Goal: Book appointment/travel/reservation

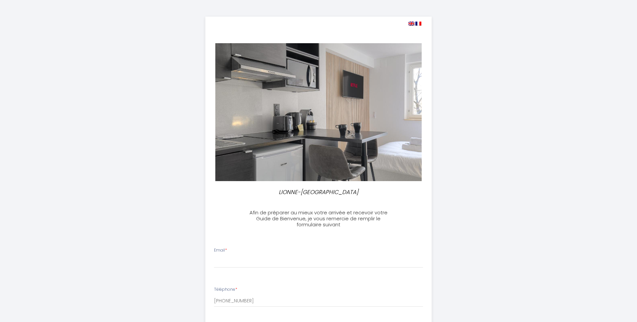
select select
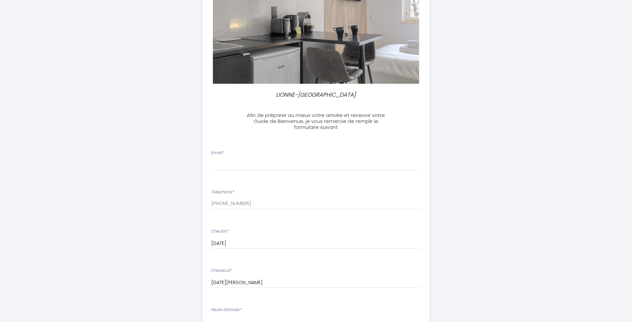
scroll to position [100, 0]
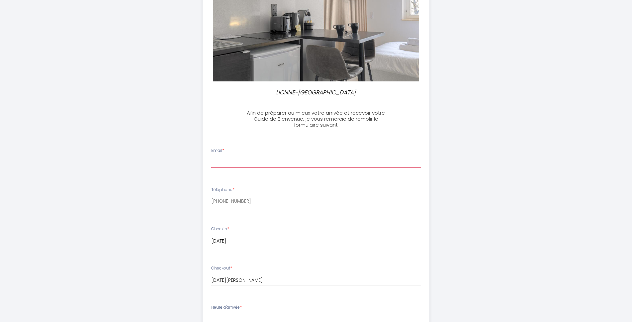
click at [256, 165] on input "Email *" at bounding box center [315, 162] width 209 height 12
type input "V"
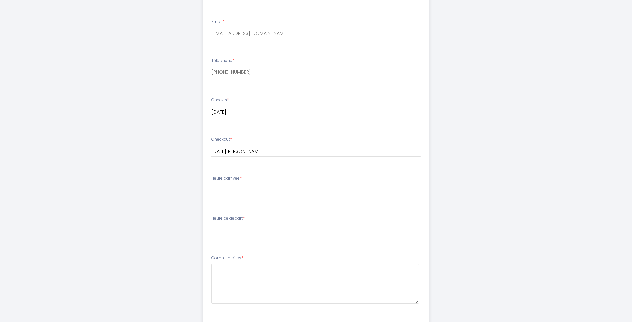
scroll to position [266, 0]
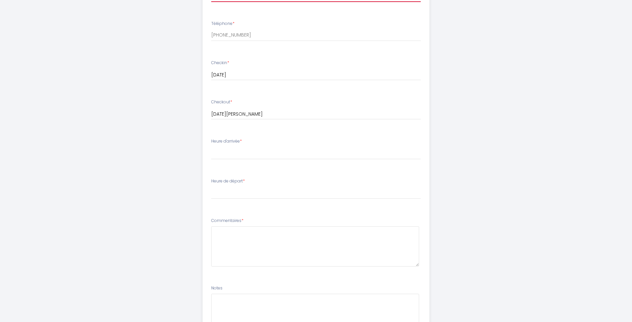
type input "[EMAIL_ADDRESS][DOMAIN_NAME]"
click at [231, 150] on select "16:00 16:30 17:00 17:30 18:00 18:30 19:00 19:30 20:00 20:30 21:00 21:30 22:00 2…" at bounding box center [315, 153] width 209 height 13
select select "19:30"
click at [211, 147] on select "16:00 16:30 17:00 17:30 18:00 18:30 19:00 19:30 20:00 20:30 21:00 21:30 22:00 2…" at bounding box center [315, 153] width 209 height 13
click at [231, 193] on select "00:00 00:30 01:00 01:30 02:00 02:30 03:00 03:30 04:00 04:30 05:00 05:30 06:00 0…" at bounding box center [315, 192] width 209 height 13
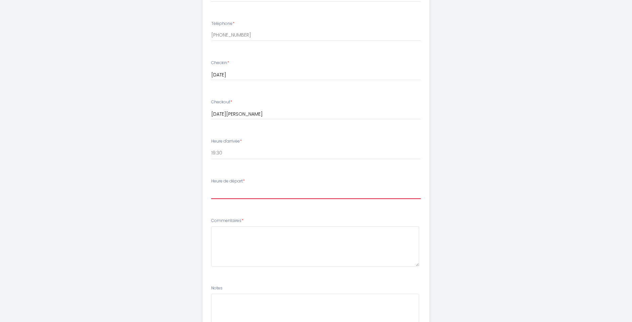
select select "10:00"
click at [211, 186] on select "00:00 00:30 01:00 01:30 02:00 02:30 03:00 03:30 04:00 04:30 05:00 05:30 06:00 0…" at bounding box center [315, 192] width 209 height 13
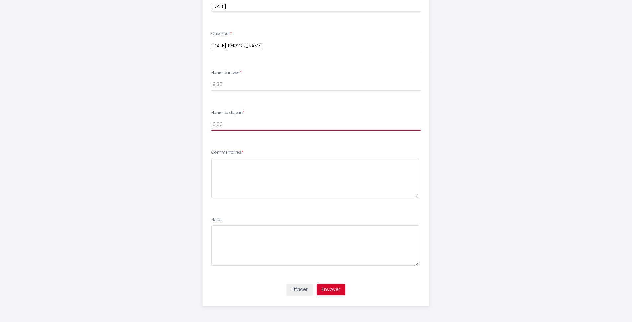
scroll to position [334, 0]
click at [331, 288] on button "Envoyer" at bounding box center [331, 288] width 29 height 11
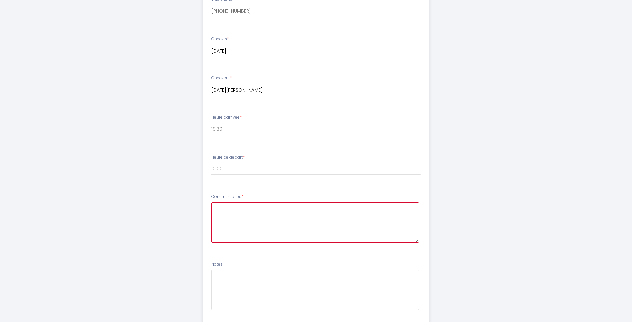
scroll to position [301, 0]
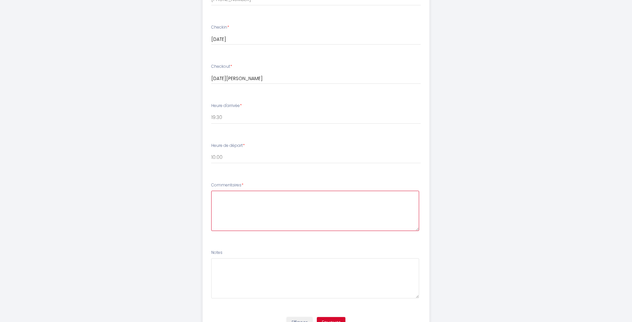
click at [229, 200] on textarea at bounding box center [315, 210] width 208 height 40
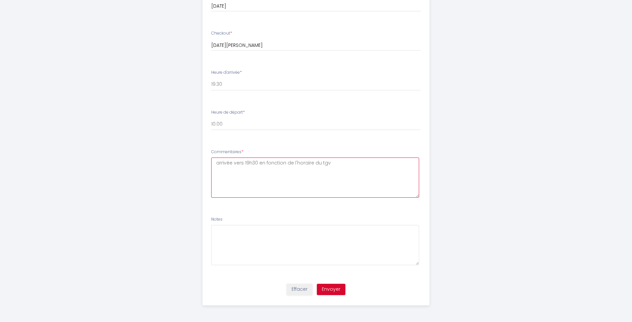
type textarea "arrivée vers 19h30 en fonction de l'horaire du tgv"
click at [329, 289] on button "Envoyer" at bounding box center [331, 288] width 29 height 11
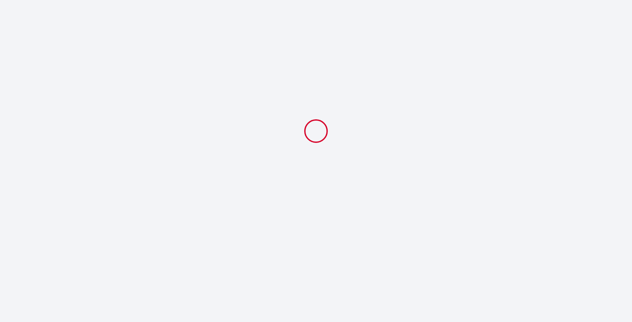
scroll to position [0, 0]
select select "19:30"
select select "10:00"
